Goal: Register for event/course

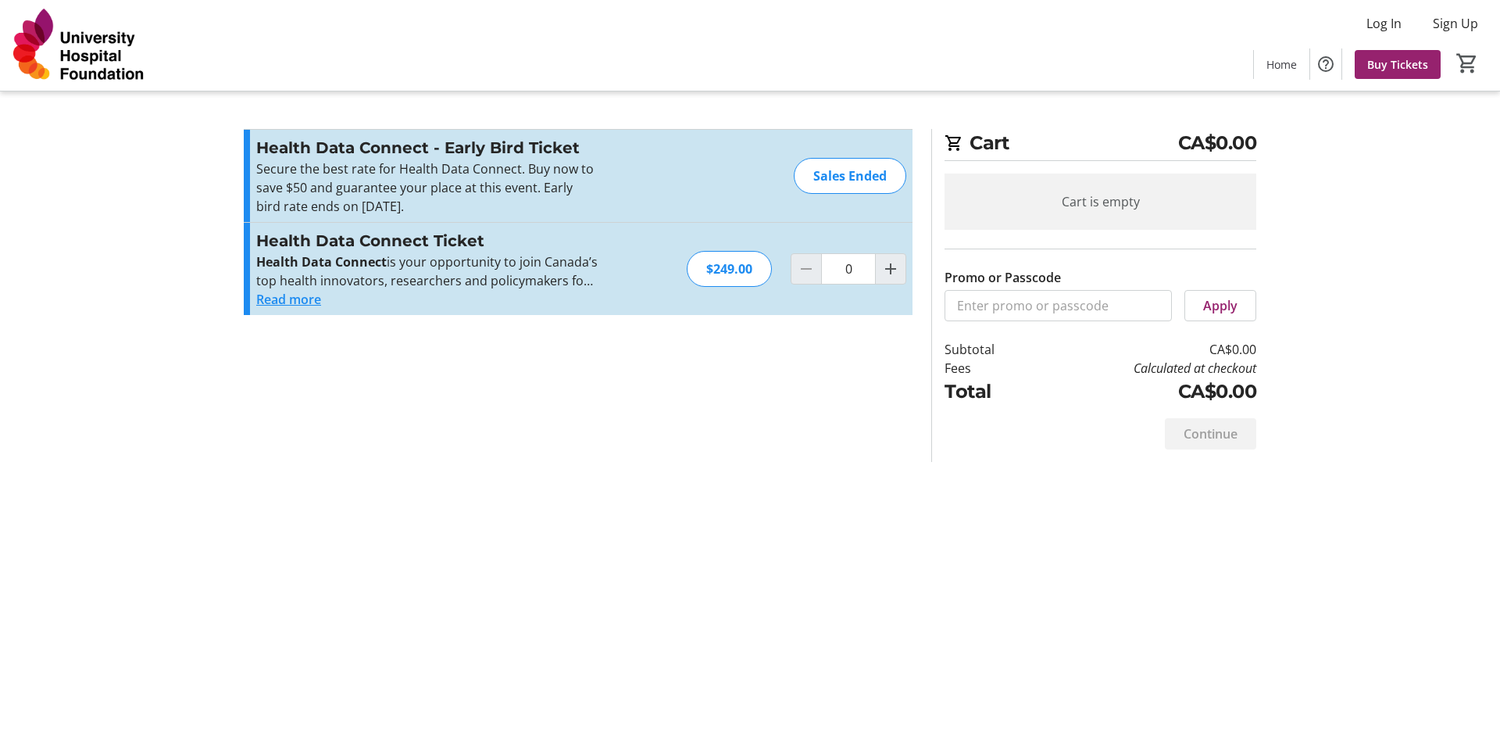
click at [130, 70] on img at bounding box center [78, 45] width 139 height 78
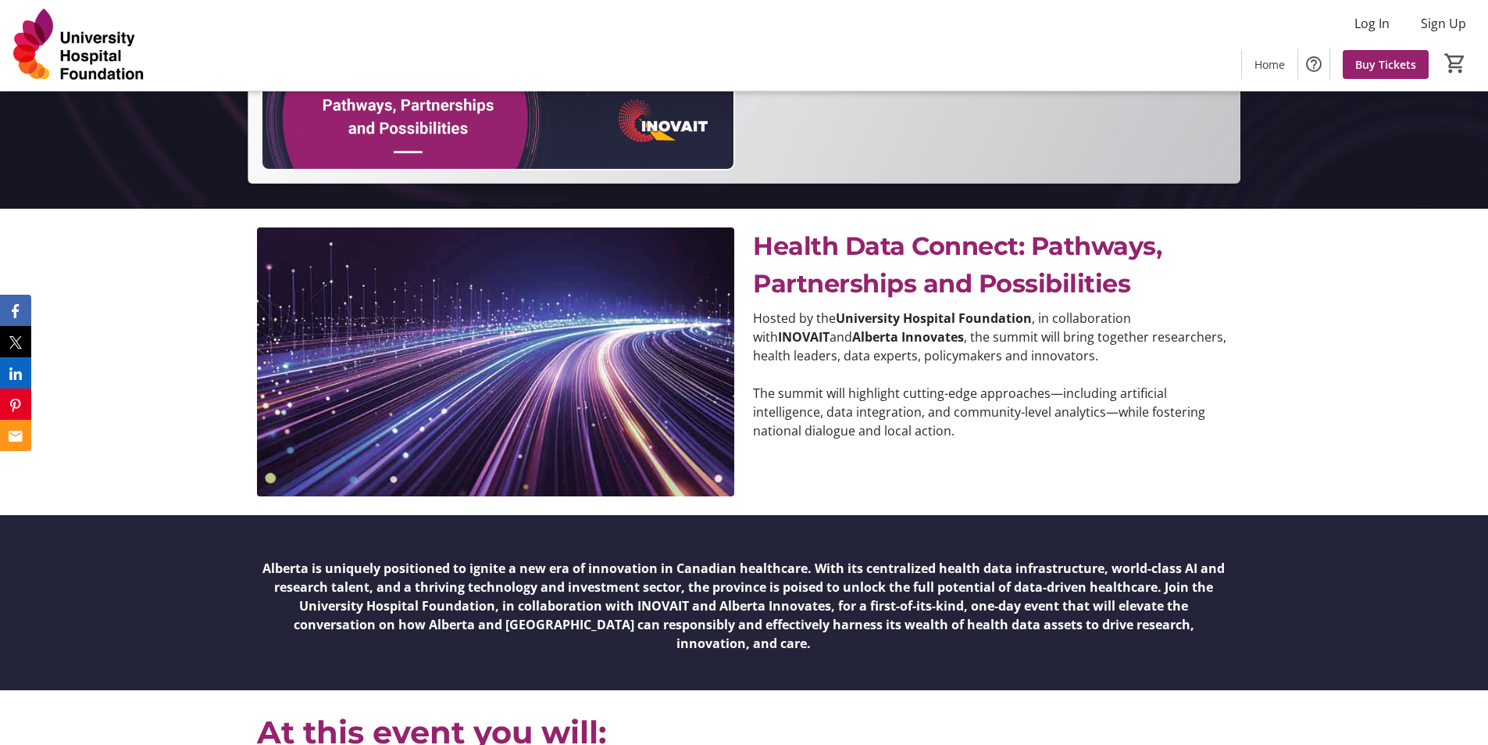
scroll to position [625, 0]
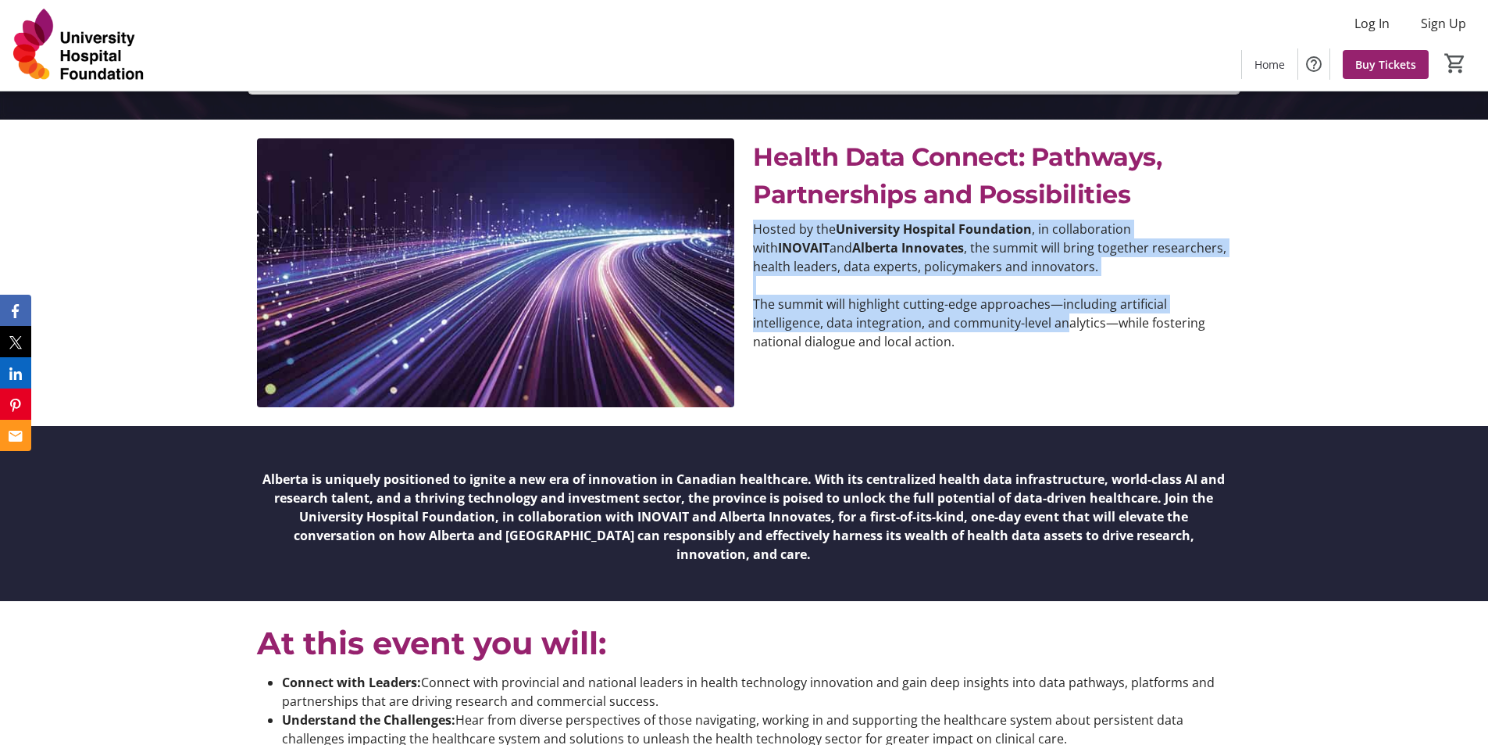
drag, startPoint x: 757, startPoint y: 226, endPoint x: 1067, endPoint y: 330, distance: 327.1
click at [1067, 330] on div "Hosted by the University Hospital Foundation , in collaboration with INOVAIT an…" at bounding box center [991, 285] width 477 height 131
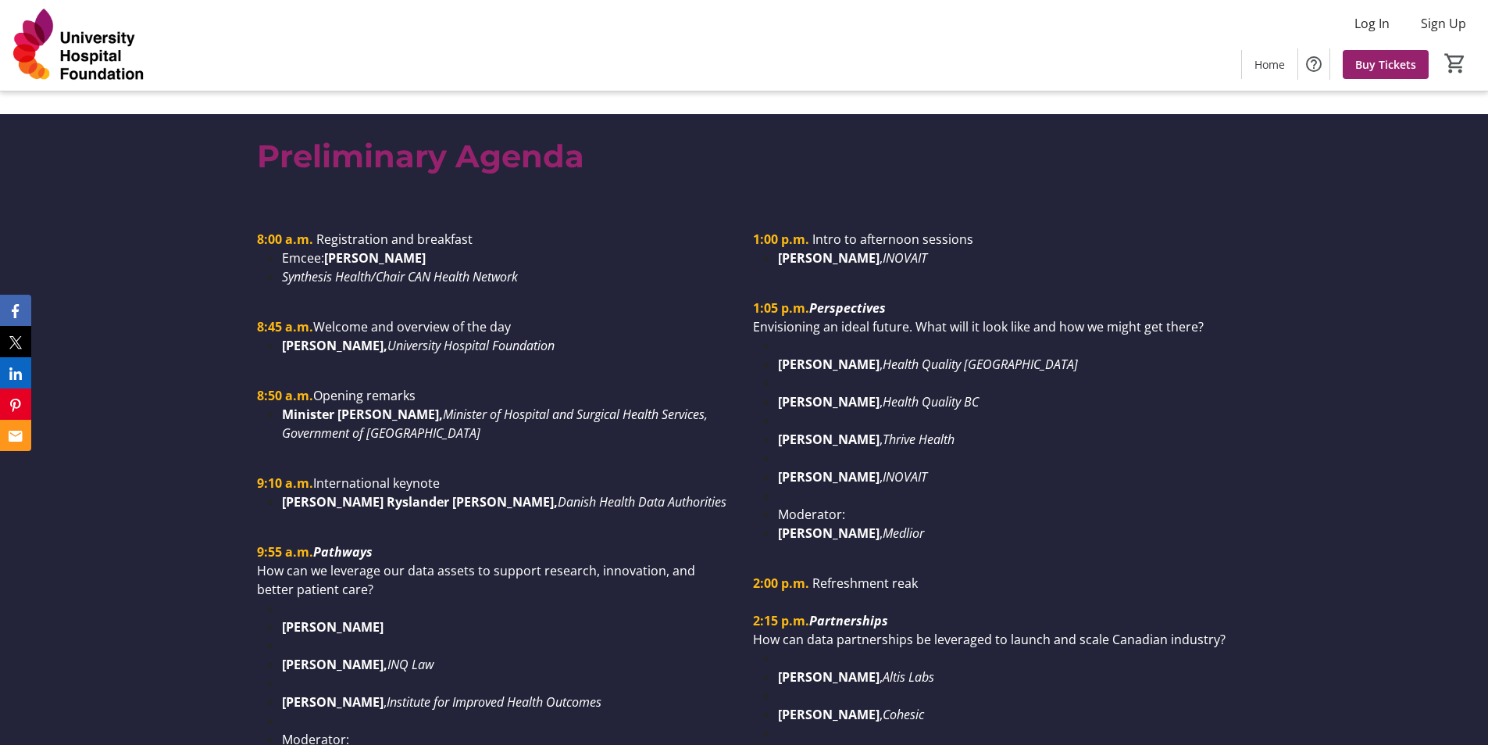
scroll to position [1328, 0]
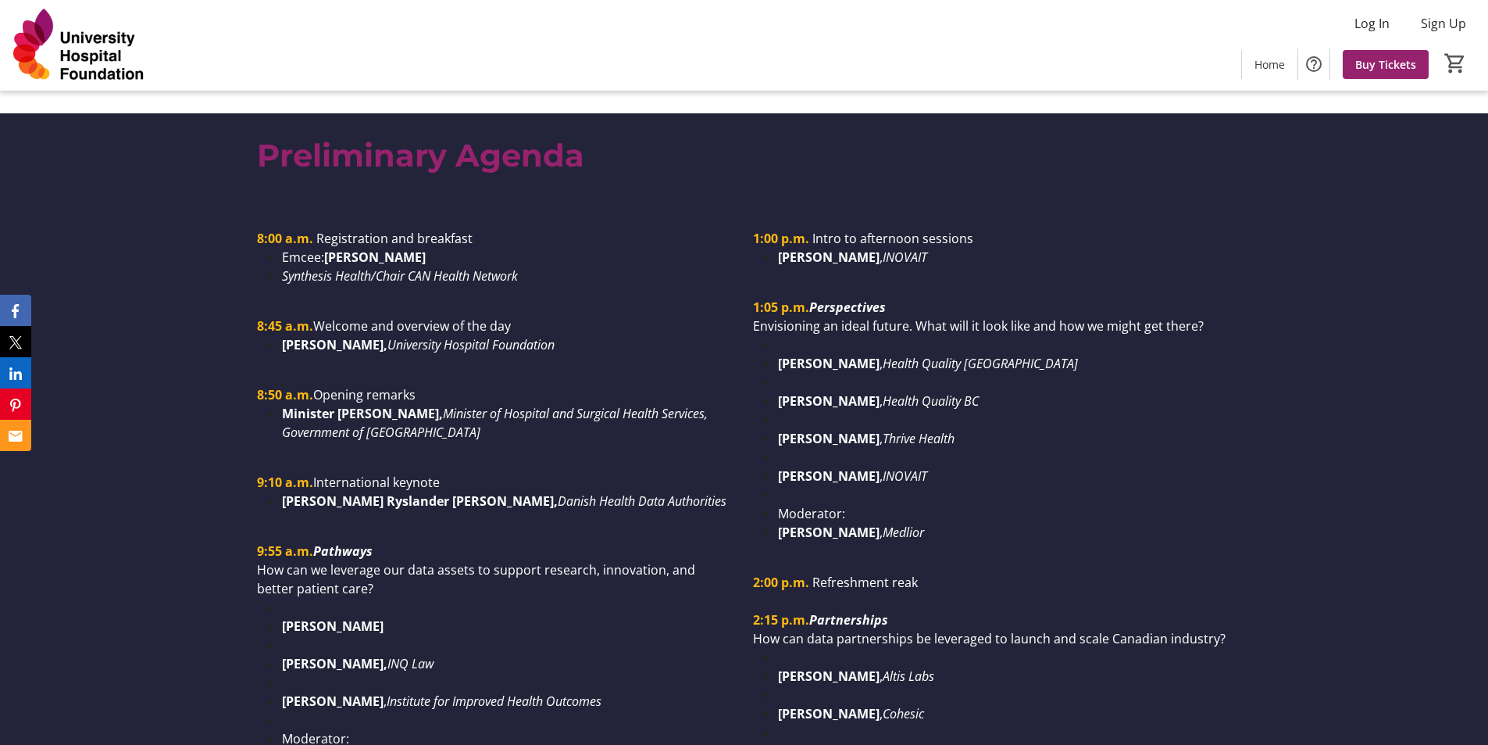
drag, startPoint x: 796, startPoint y: 346, endPoint x: 903, endPoint y: 463, distance: 158.1
click at [903, 463] on ul "[PERSON_NAME] , Health Quality Alberta [PERSON_NAME] , Health Quality BC [PERSO…" at bounding box center [991, 438] width 477 height 206
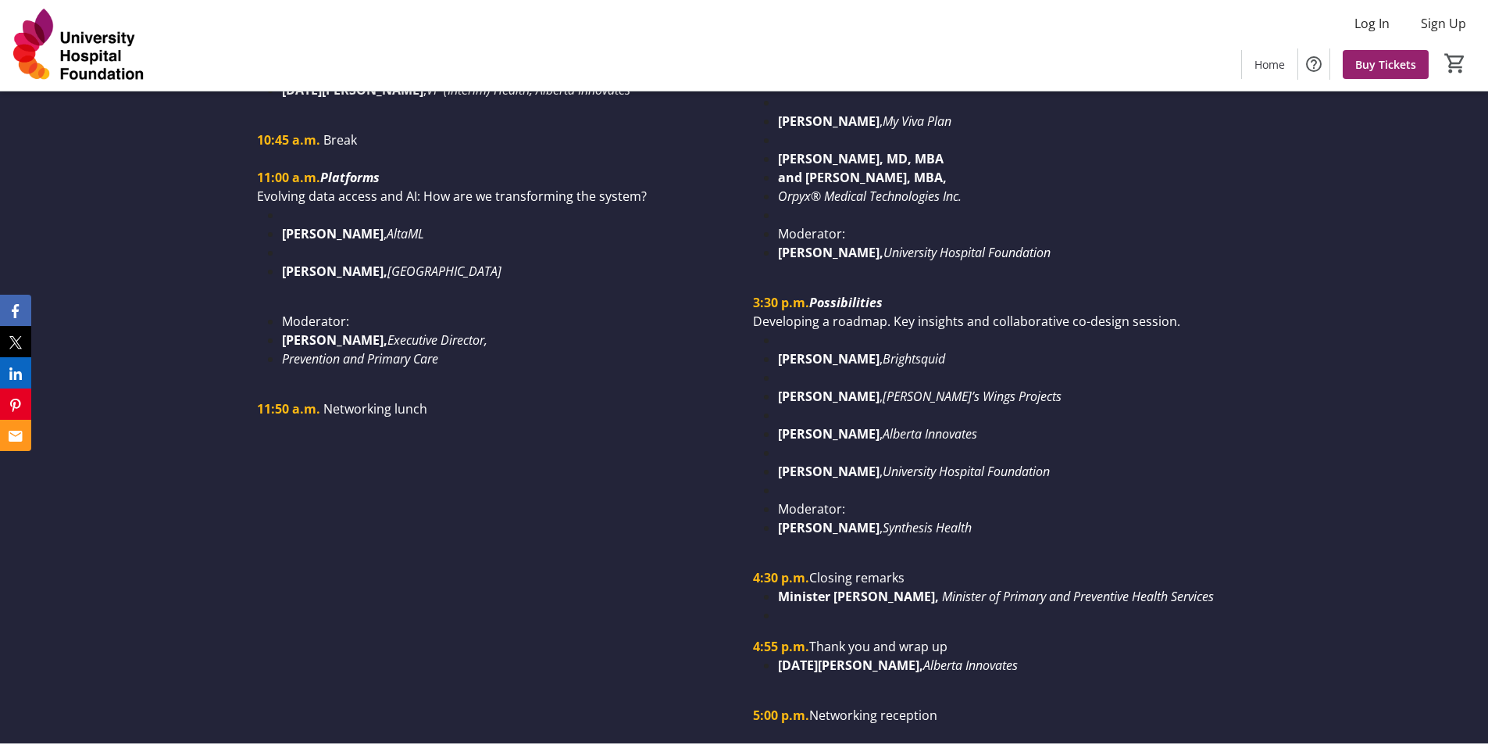
scroll to position [2031, 0]
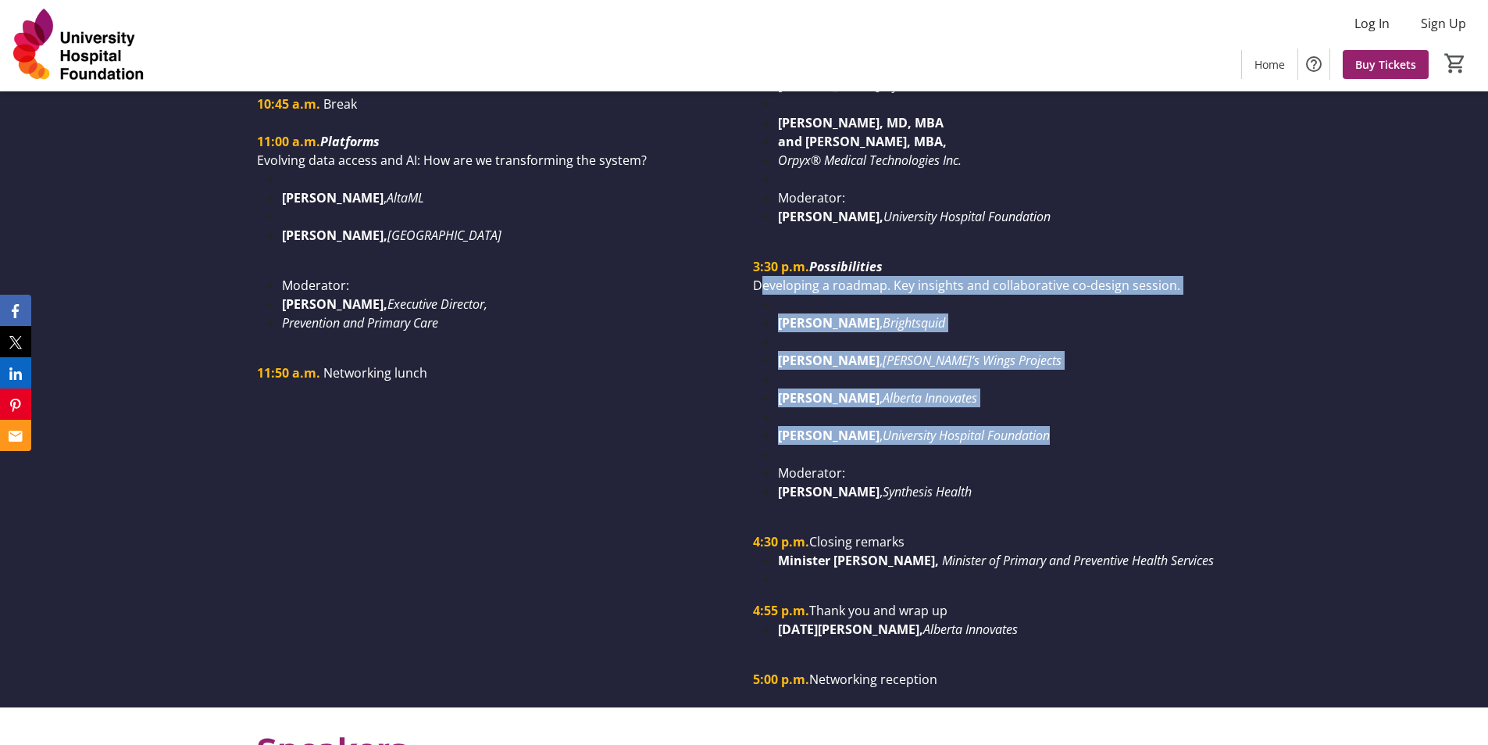
drag, startPoint x: 763, startPoint y: 266, endPoint x: 1166, endPoint y: 436, distance: 438.4
click at [1166, 436] on div "1:00 p.m. Intro to afternoon sessions [PERSON_NAME] , [GEOGRAPHIC_DATA] 1:05 p.…" at bounding box center [991, 107] width 477 height 1163
click at [885, 445] on li at bounding box center [1004, 454] width 452 height 19
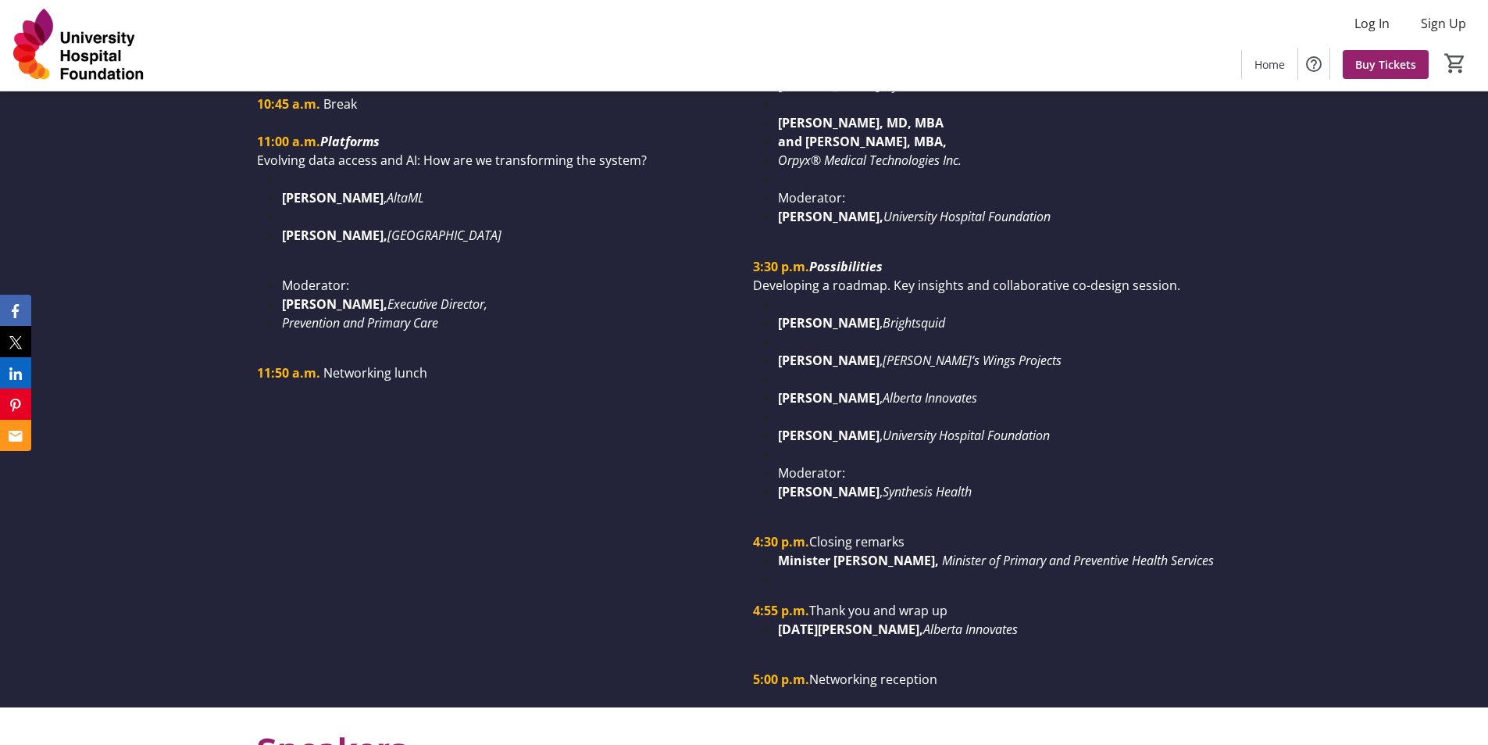
drag, startPoint x: 902, startPoint y: 419, endPoint x: 755, endPoint y: 422, distance: 146.9
click at [755, 422] on ul "[PERSON_NAME] , Brightsquid [PERSON_NAME] , [PERSON_NAME]’s Wings Projects [PER…" at bounding box center [991, 398] width 477 height 206
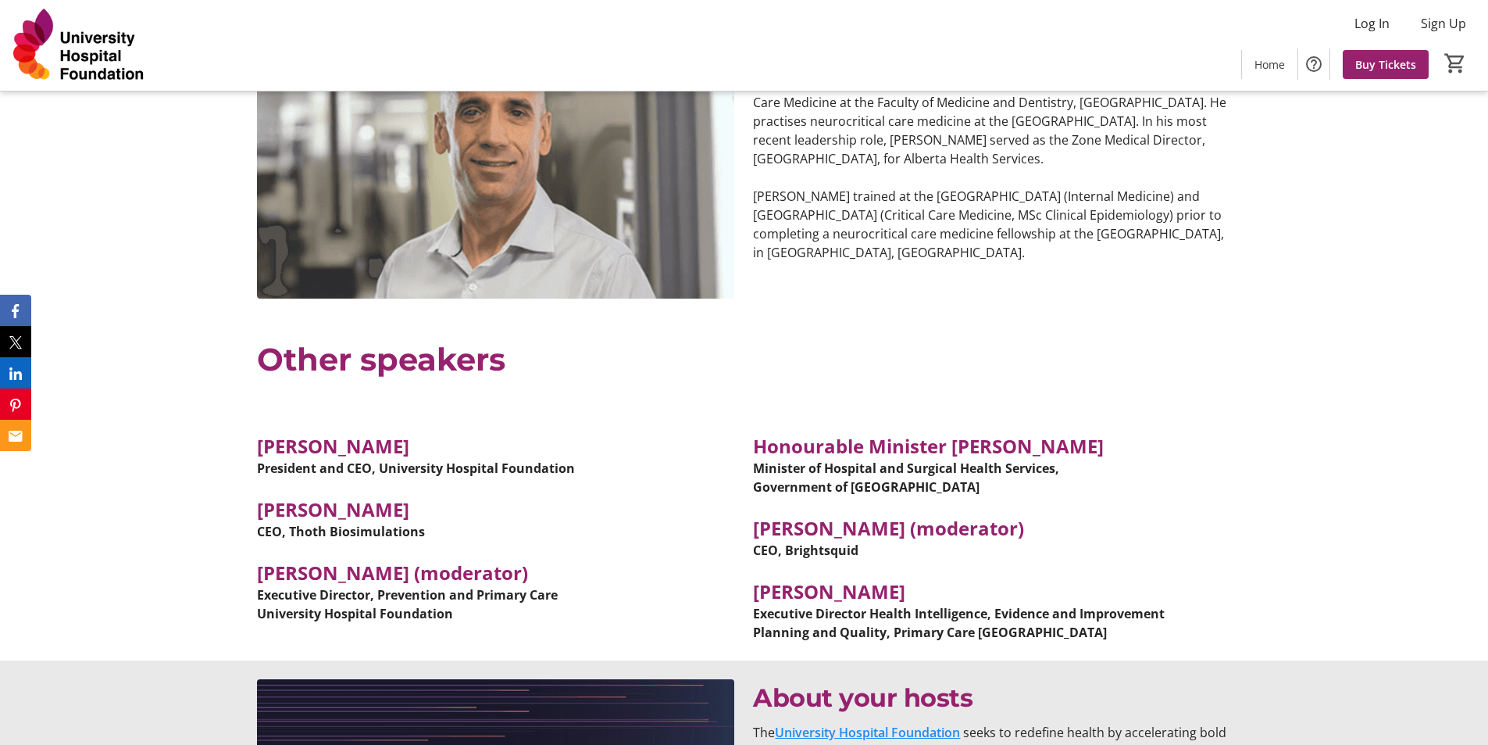
scroll to position [10010, 0]
